Goal: Transaction & Acquisition: Download file/media

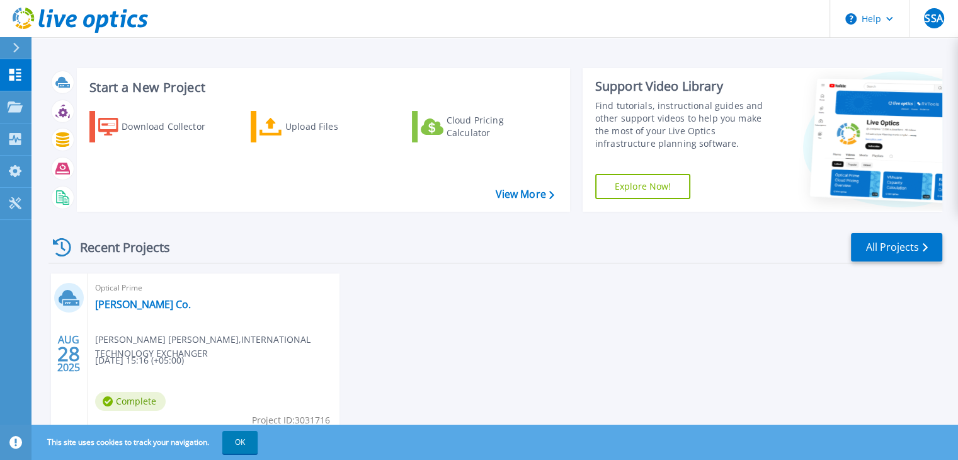
click at [176, 84] on h3 "Start a New Project" at bounding box center [321, 88] width 464 height 14
drag, startPoint x: 176, startPoint y: 130, endPoint x: 185, endPoint y: 140, distance: 13.4
click at [176, 130] on div "Download Collector" at bounding box center [172, 126] width 101 height 25
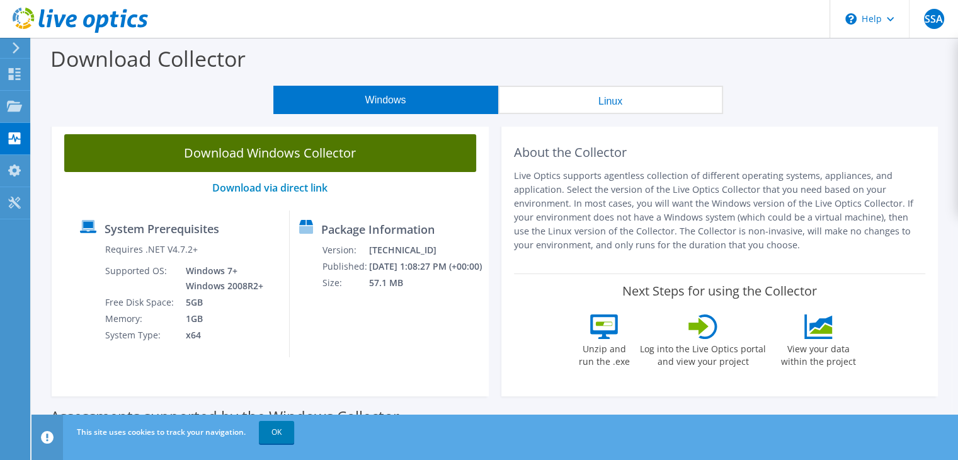
click at [368, 161] on link "Download Windows Collector" at bounding box center [270, 153] width 412 height 38
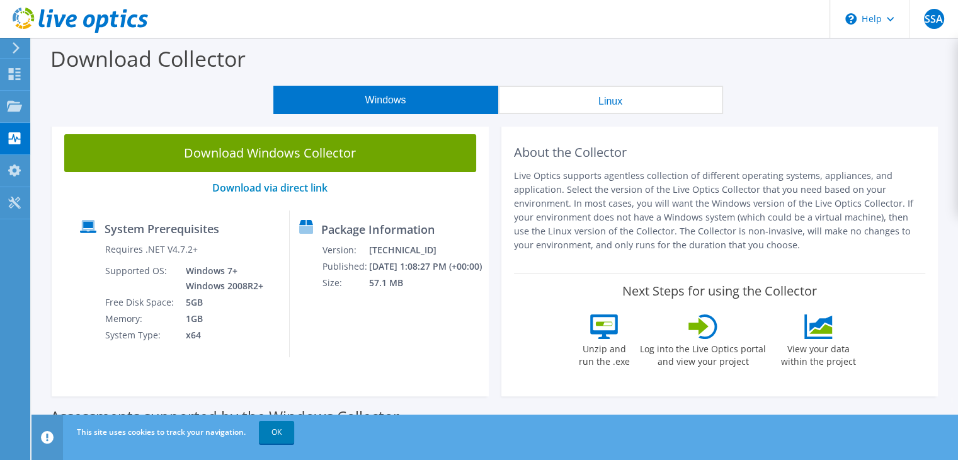
click at [560, 56] on div "Download Collector" at bounding box center [495, 62] width 914 height 48
